Goal: Information Seeking & Learning: Find specific page/section

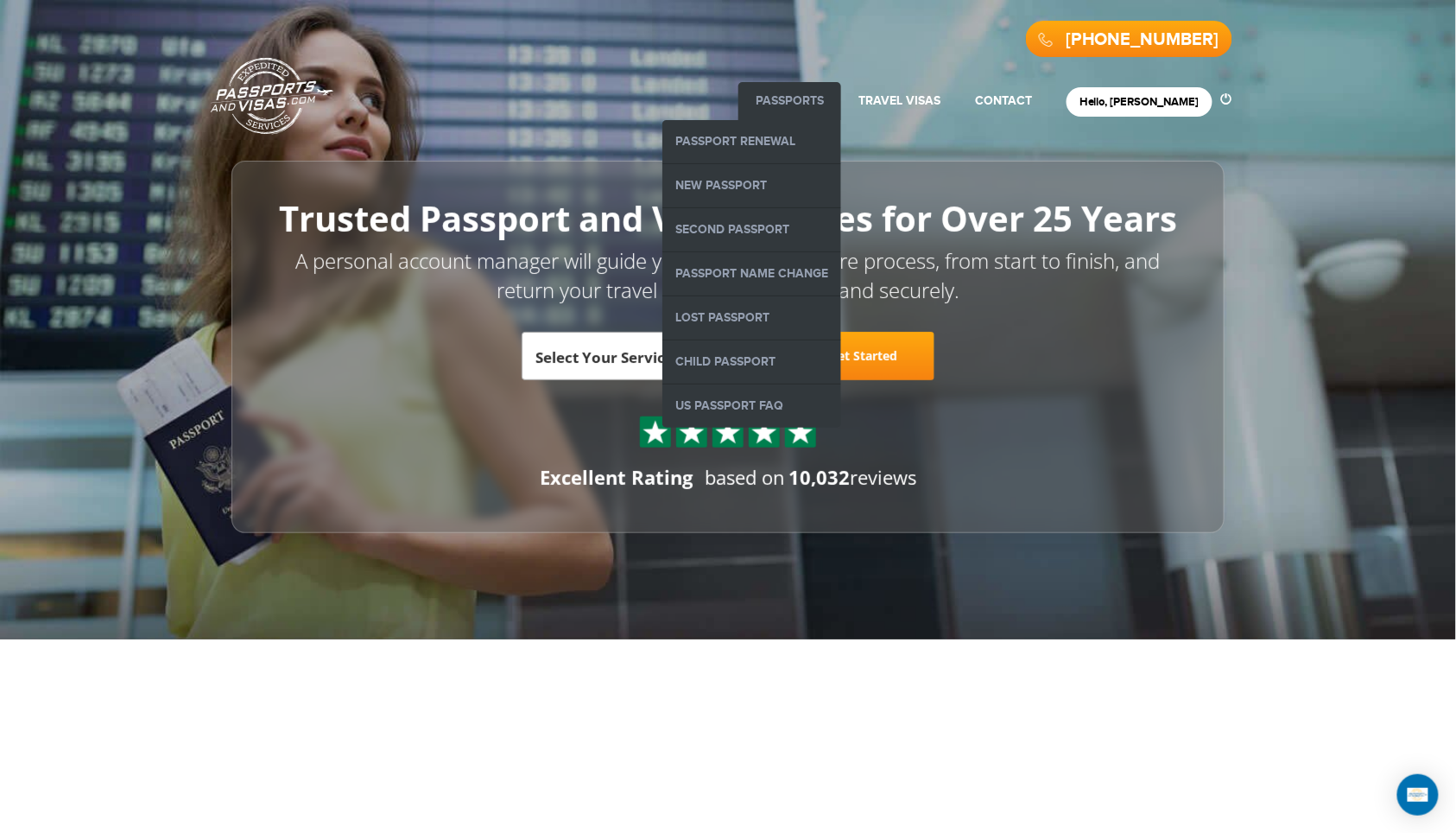
click at [824, 102] on link "Passports" at bounding box center [790, 100] width 68 height 15
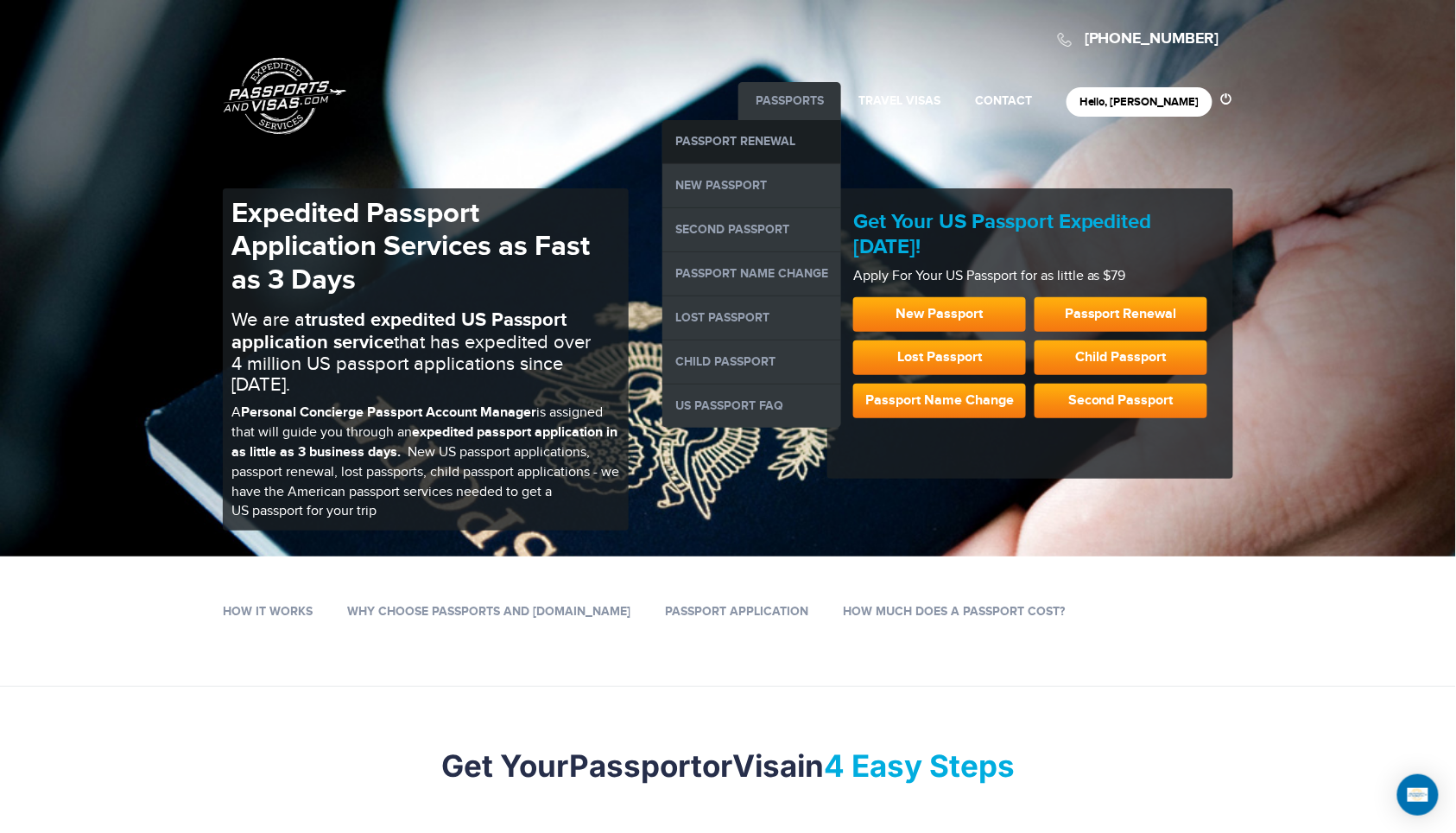
click at [799, 133] on link "Passport Renewal" at bounding box center [752, 142] width 179 height 44
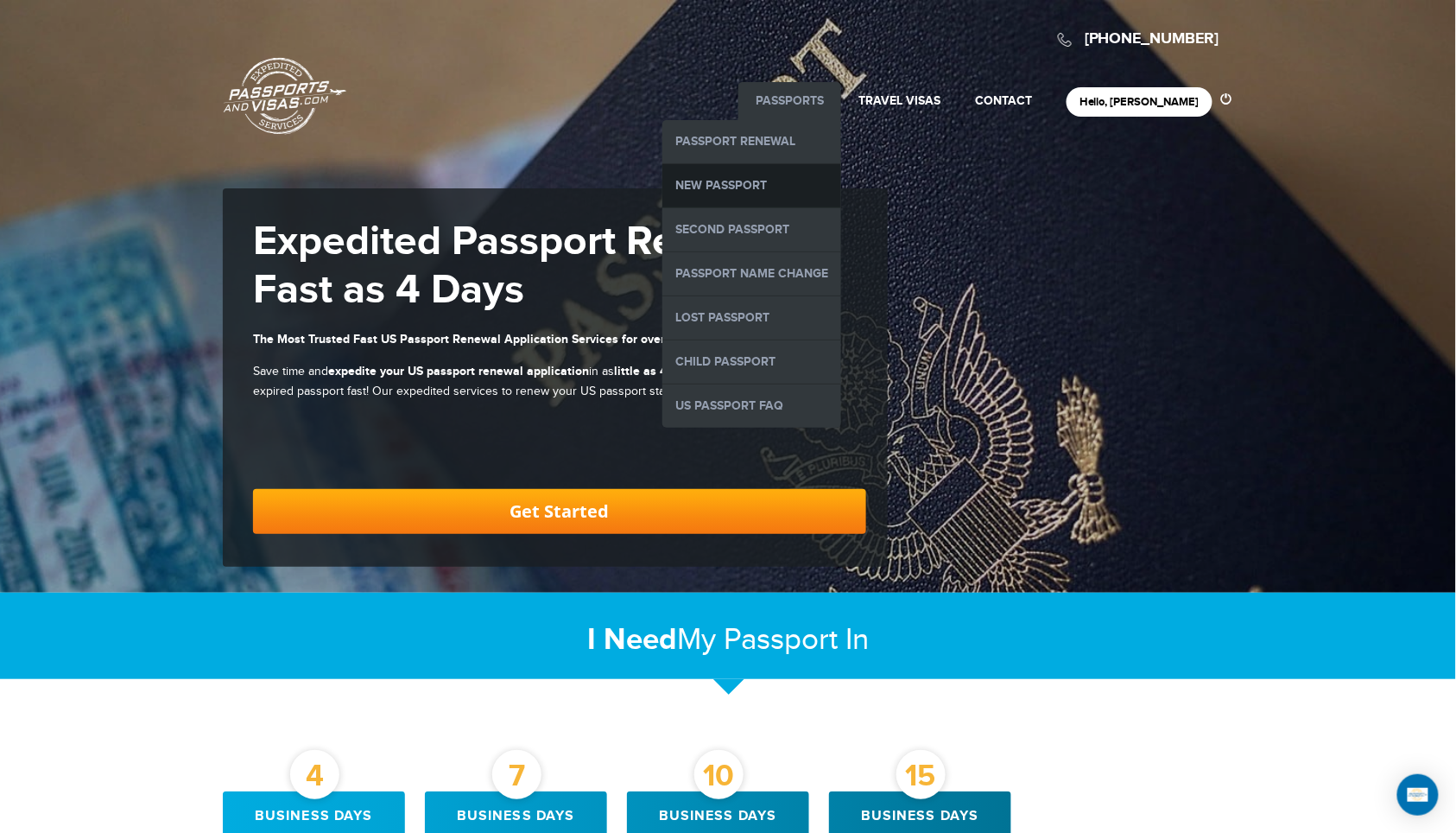
click at [762, 174] on link "New Passport" at bounding box center [752, 186] width 179 height 44
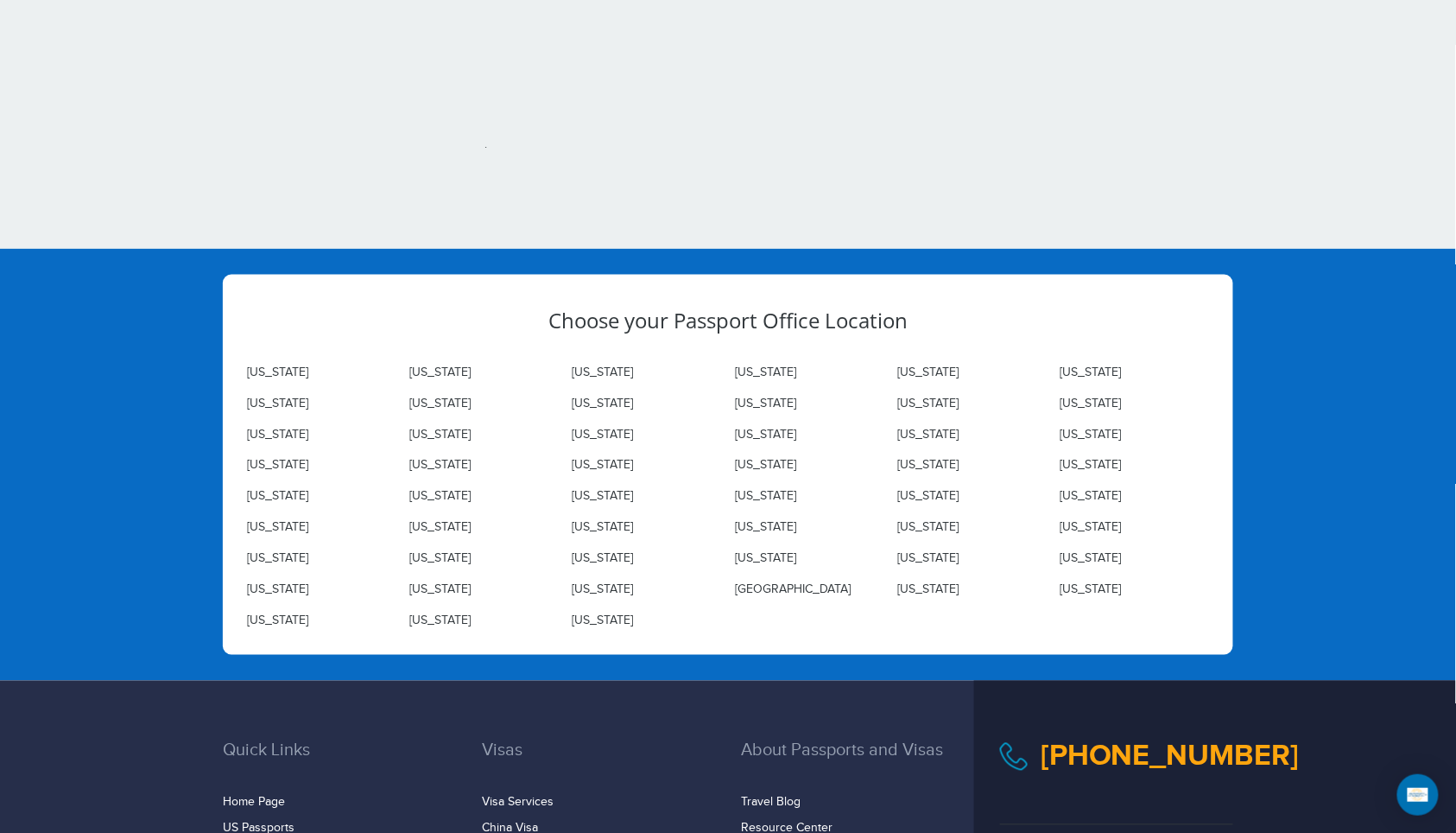
scroll to position [5335, 0]
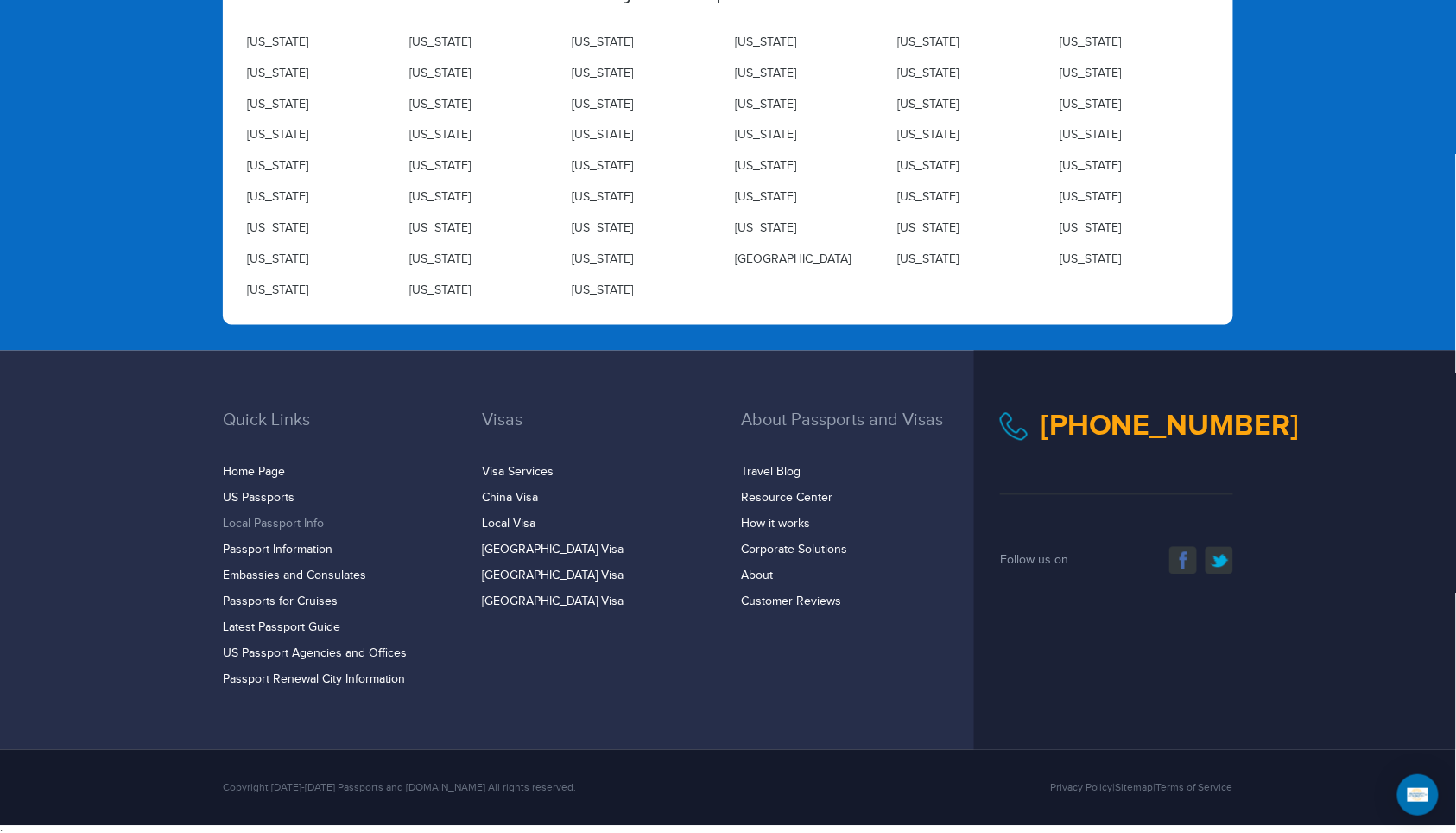
click at [256, 517] on link "Local Passport Info" at bounding box center [274, 524] width 101 height 14
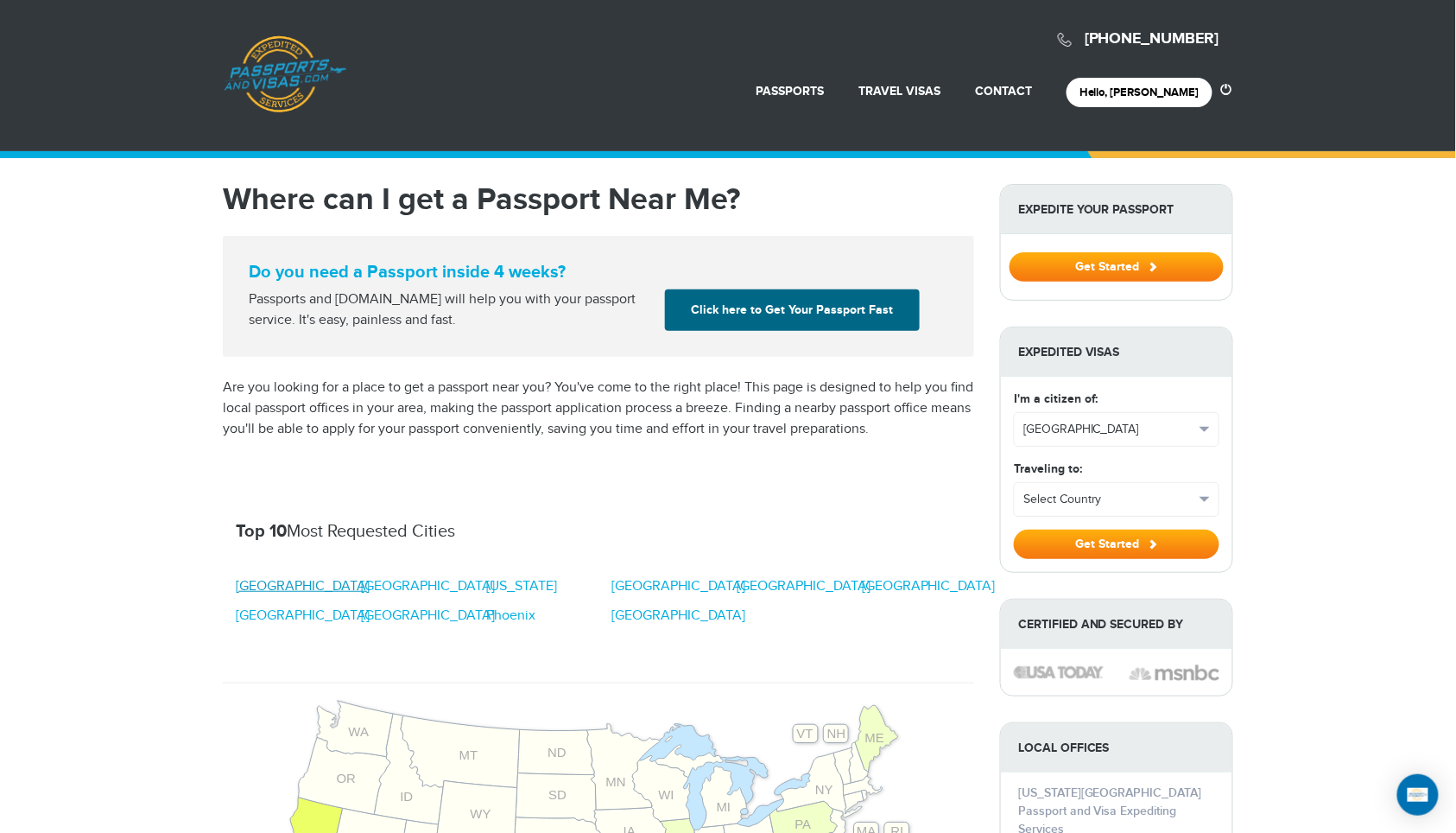
click at [272, 581] on link "[GEOGRAPHIC_DATA]" at bounding box center [303, 587] width 134 height 21
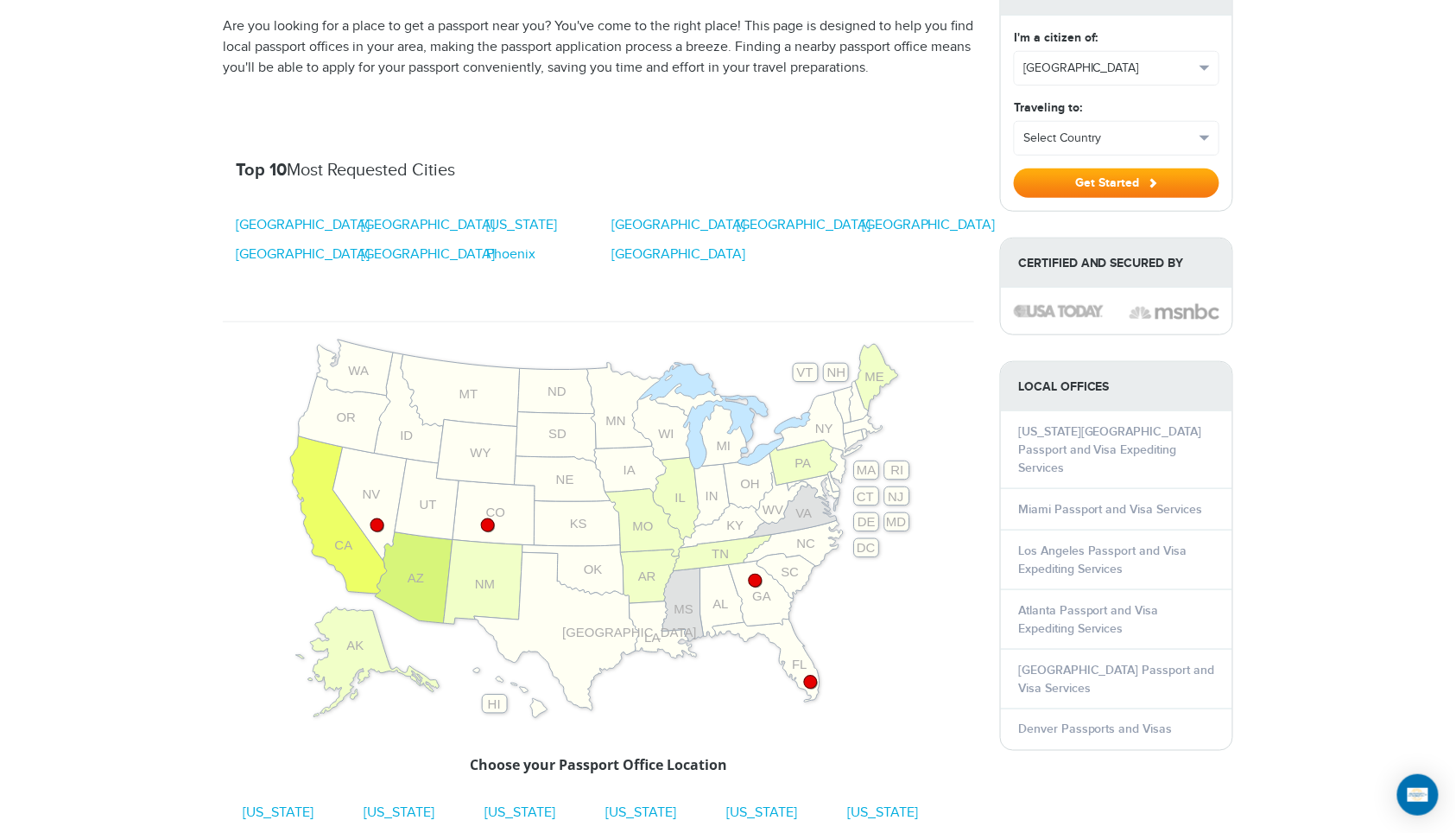
scroll to position [374, 0]
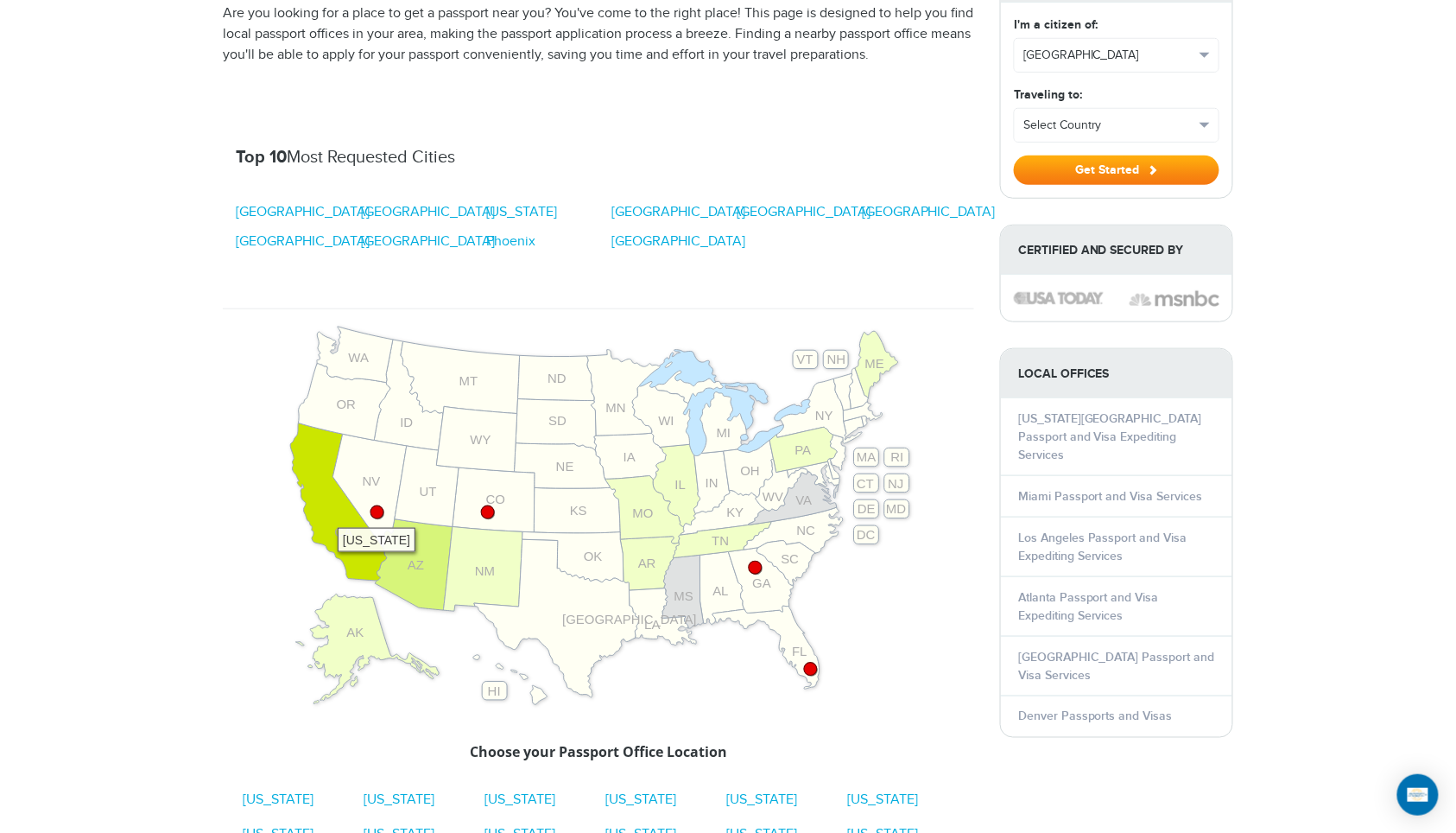
click at [329, 514] on icon at bounding box center [338, 502] width 97 height 157
